Goal: Information Seeking & Learning: Compare options

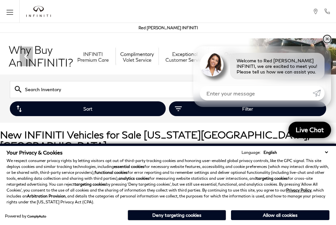
click at [327, 39] on link "✕" at bounding box center [327, 39] width 8 height 8
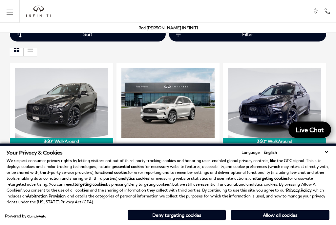
scroll to position [130, 0]
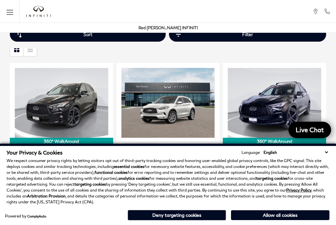
click at [327, 156] on select "English Spanish / Español English / [GEOGRAPHIC_DATA] Korean / 한국어 Vietnamese /…" at bounding box center [296, 152] width 68 height 6
click at [280, 220] on button "Allow all cookies" at bounding box center [280, 215] width 99 height 10
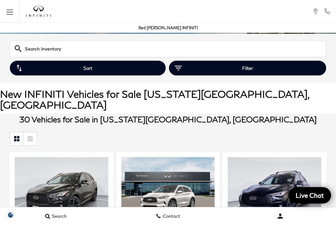
scroll to position [0, 0]
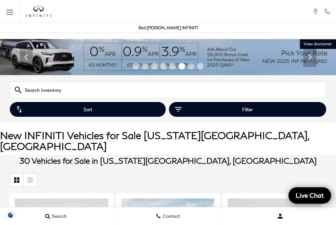
click at [291, 105] on button "Filter" at bounding box center [247, 109] width 157 height 15
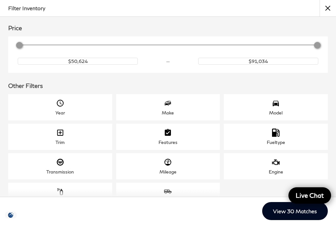
click at [272, 167] on div "Engine" at bounding box center [276, 166] width 104 height 26
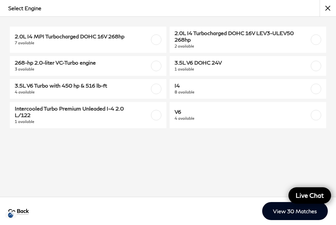
click at [277, 119] on span "4 available" at bounding box center [237, 118] width 125 height 7
checkbox input "true"
click at [61, 88] on span "3.5L V6 Turbo with 450 hp & 516 lb-ft" at bounding box center [77, 85] width 125 height 7
checkbox input "true"
click at [310, 69] on link "3.5L V6 DOHC 24V 1 available" at bounding box center [248, 66] width 157 height 20
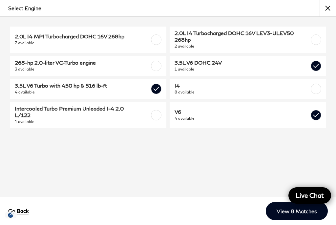
checkbox input "true"
click at [285, 213] on link "View 9 Matches" at bounding box center [297, 211] width 62 height 18
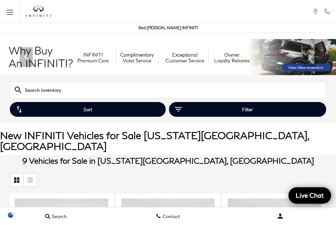
click at [260, 110] on button "Filter" at bounding box center [247, 109] width 157 height 15
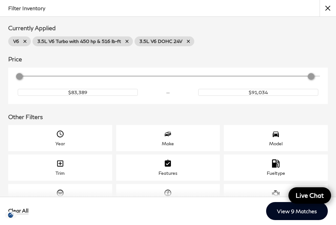
click at [189, 139] on div "Make" at bounding box center [168, 138] width 104 height 26
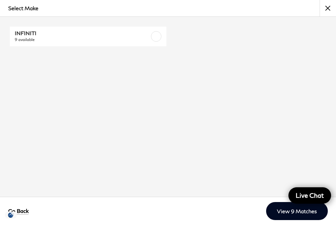
click at [332, 8] on button "close" at bounding box center [328, 8] width 16 height 16
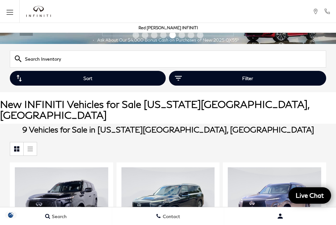
scroll to position [24, 0]
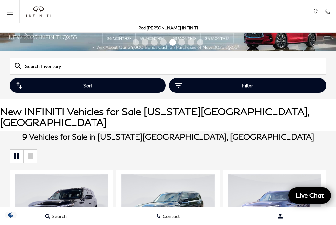
click at [279, 86] on button "Filter" at bounding box center [247, 85] width 157 height 15
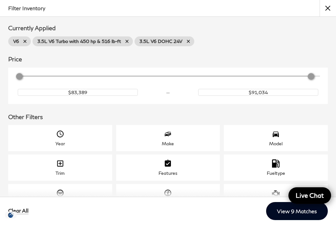
click at [330, 11] on button "close" at bounding box center [328, 8] width 16 height 16
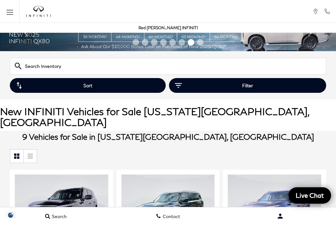
click at [236, 91] on button "Filter" at bounding box center [247, 85] width 157 height 15
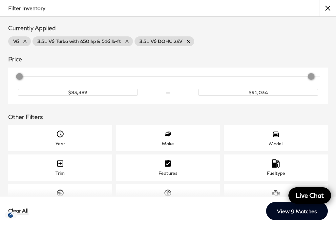
click at [191, 43] on icon at bounding box center [188, 41] width 5 height 5
click at [128, 40] on icon at bounding box center [126, 41] width 3 height 3
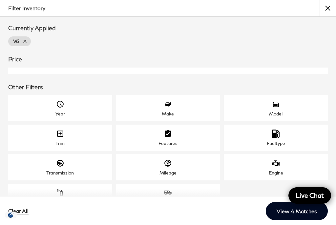
click at [21, 40] on link "V6" at bounding box center [19, 41] width 23 height 10
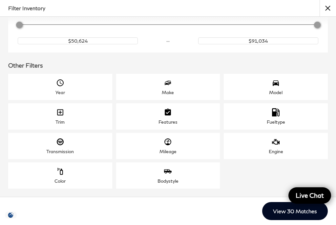
scroll to position [21, 0]
click at [163, 91] on div "Make" at bounding box center [168, 93] width 12 height 6
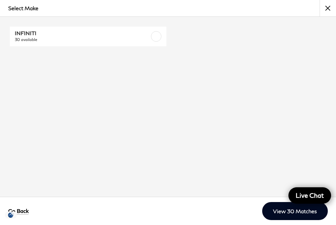
click at [76, 38] on span "30 available" at bounding box center [77, 39] width 125 height 7
checkbox input "true"
click at [281, 215] on link "View 30 Matches" at bounding box center [295, 211] width 66 height 18
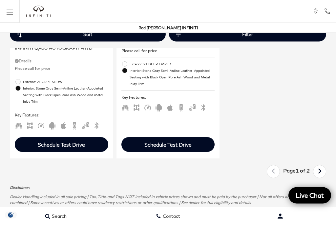
scroll to position [1721, 0]
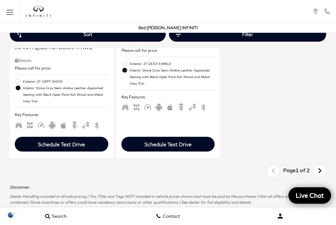
click at [320, 166] on icon "next page" at bounding box center [320, 171] width 4 height 11
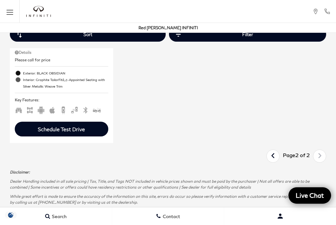
scroll to position [980, 0]
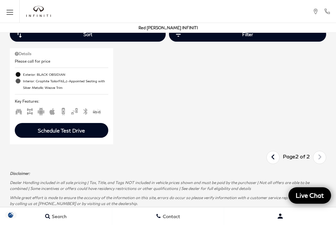
click at [275, 152] on link "Last" at bounding box center [273, 157] width 14 height 11
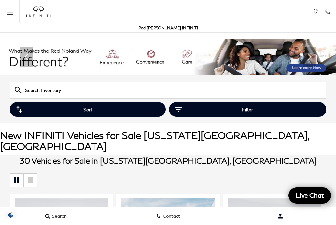
scroll to position [11, 0]
